Goal: Find specific page/section: Find specific page/section

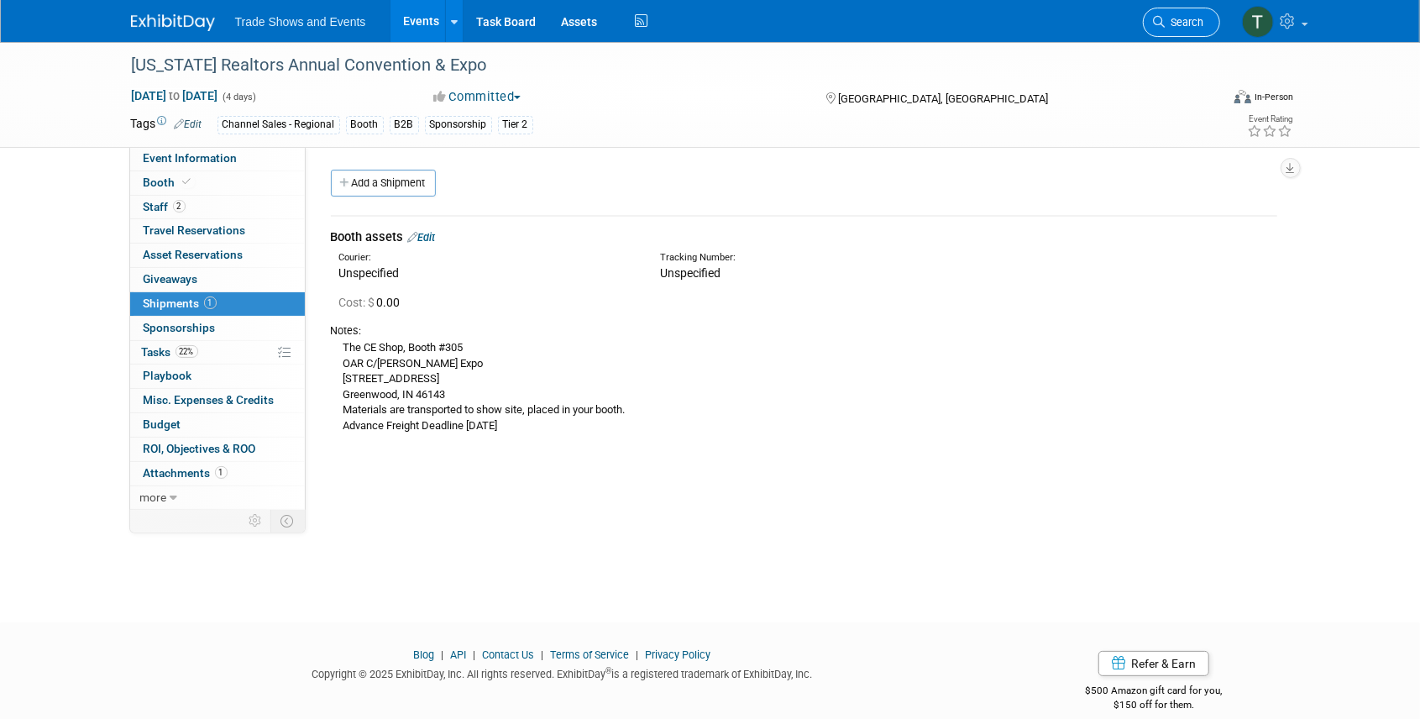
click at [1199, 29] on link "Search" at bounding box center [1181, 22] width 77 height 29
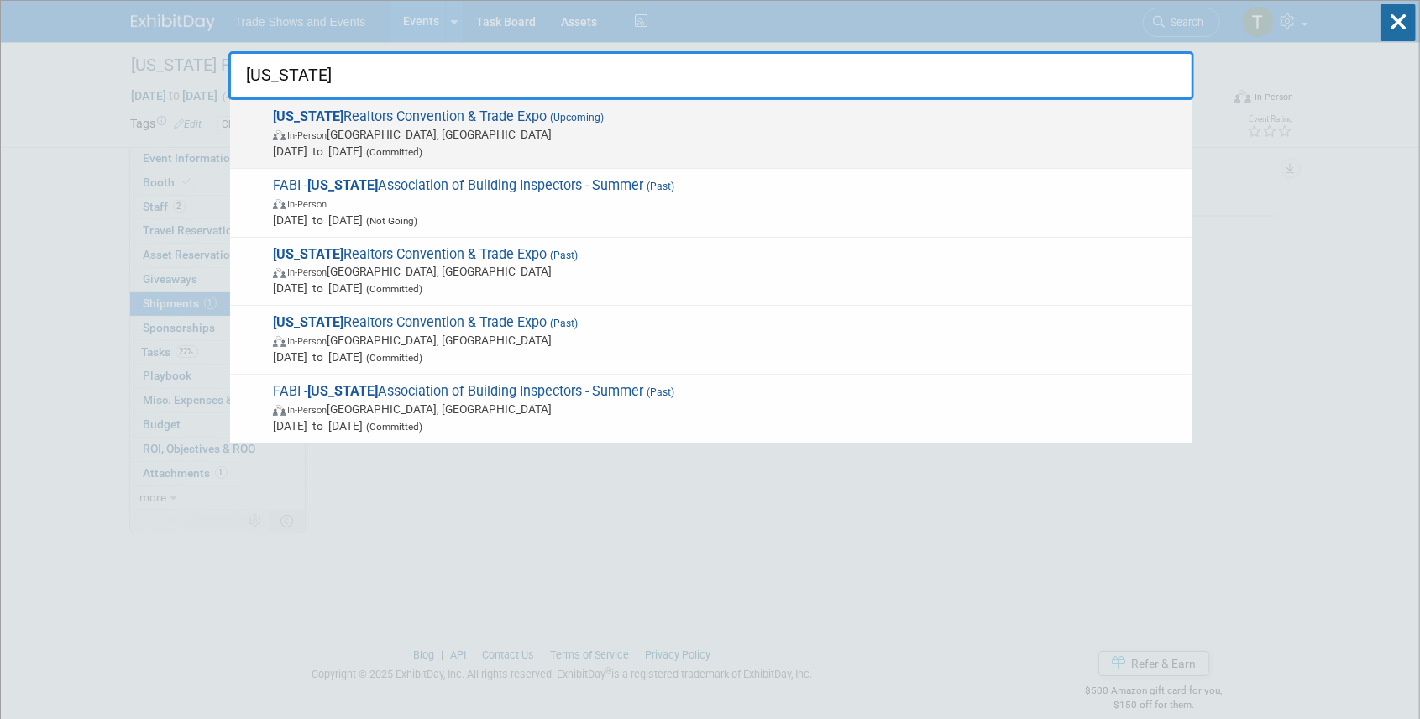
type input "[US_STATE]"
click at [339, 126] on span "In-Person [GEOGRAPHIC_DATA], [GEOGRAPHIC_DATA]" at bounding box center [728, 134] width 911 height 17
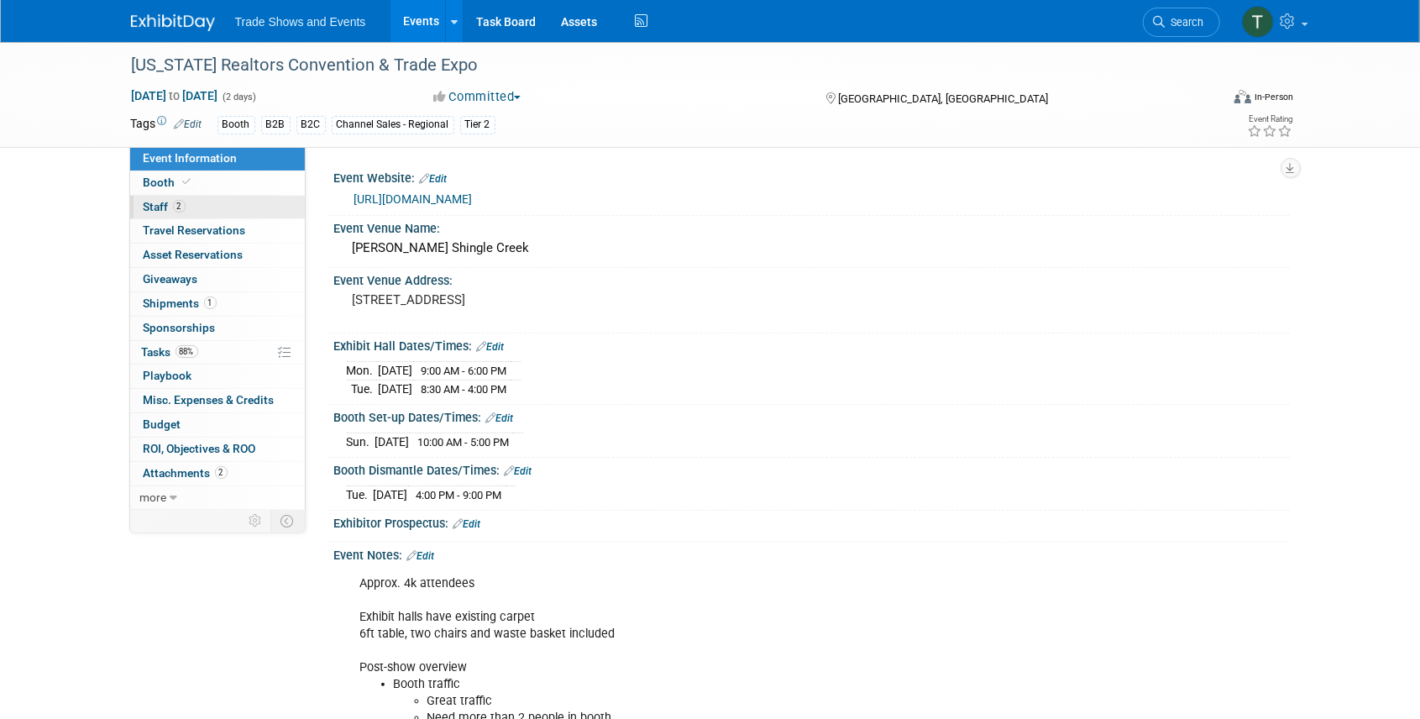
click at [190, 207] on link "2 Staff 2" at bounding box center [217, 208] width 175 height 24
